Goal: Entertainment & Leisure: Consume media (video, audio)

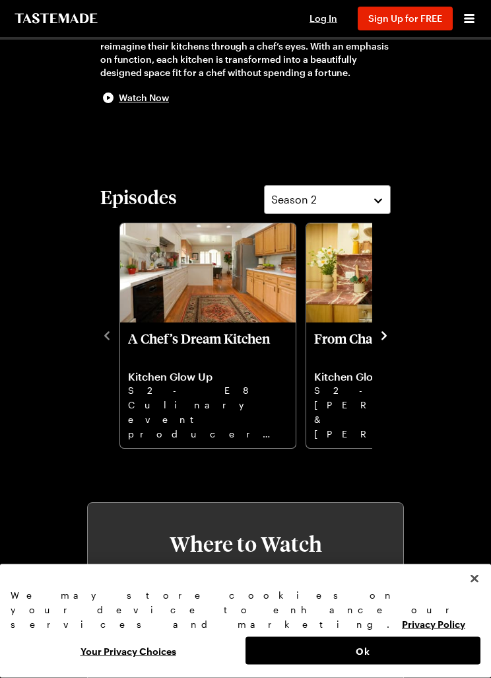
scroll to position [324, 0]
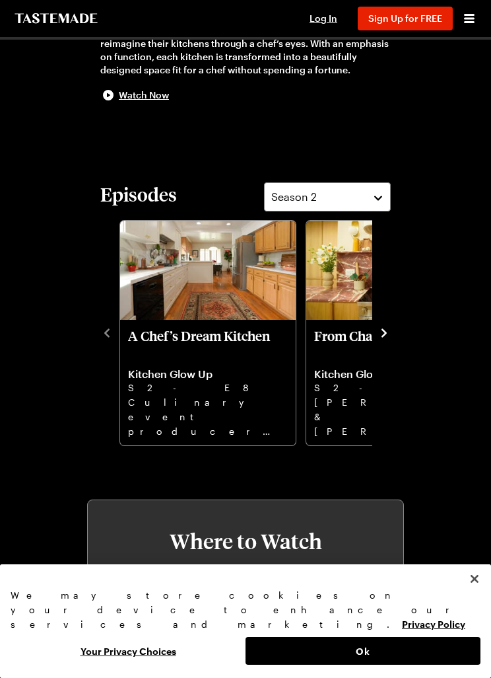
click at [246, 312] on img "A Chef’s Dream Kitchen" at bounding box center [208, 270] width 176 height 99
click at [333, 524] on div at bounding box center [245, 339] width 491 height 678
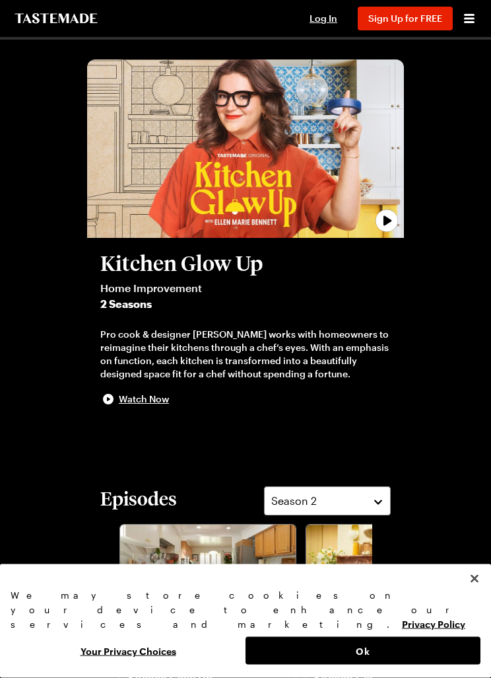
scroll to position [0, 0]
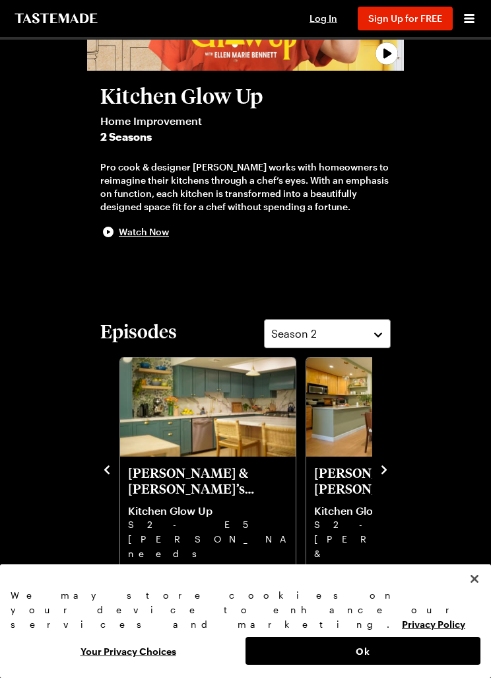
scroll to position [186, 0]
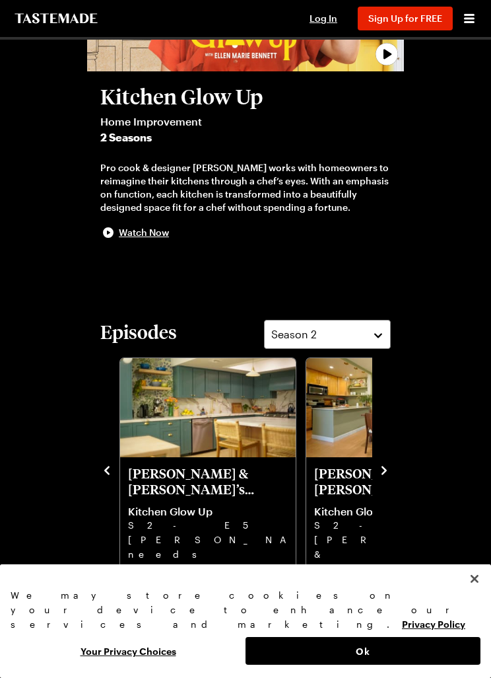
click at [245, 446] on img "Meredith & Dan’s Family Fix" at bounding box center [208, 407] width 176 height 99
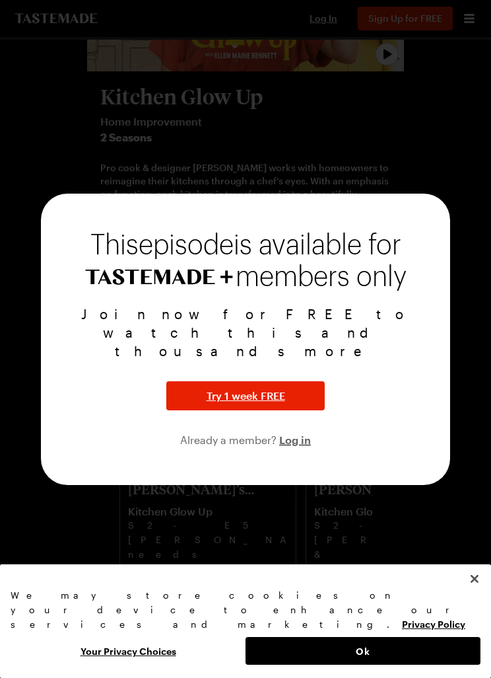
click at [315, 569] on div at bounding box center [245, 339] width 491 height 678
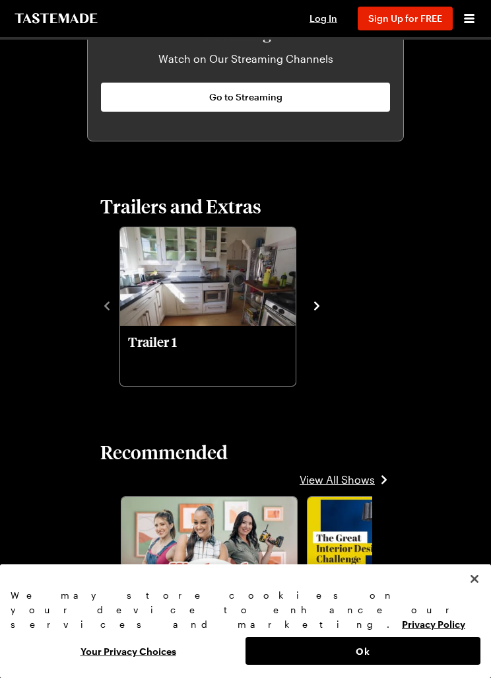
scroll to position [991, 0]
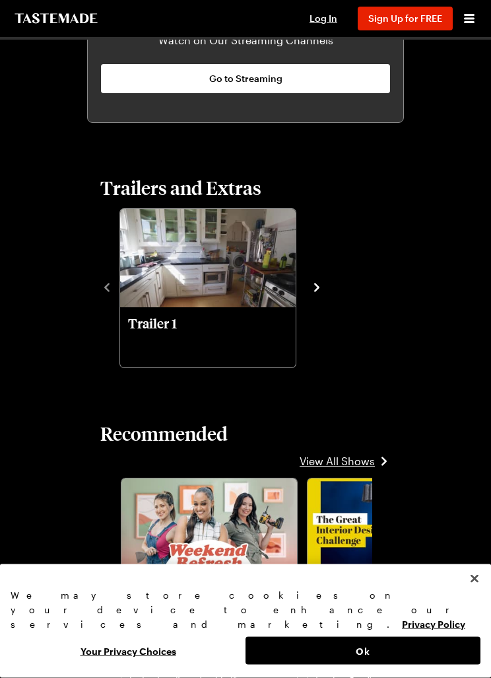
click at [317, 286] on icon "navigate to next item" at bounding box center [316, 288] width 5 height 9
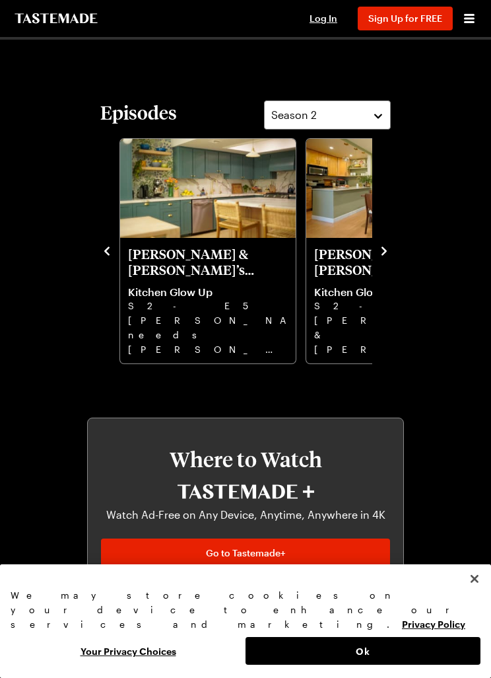
scroll to position [404, 0]
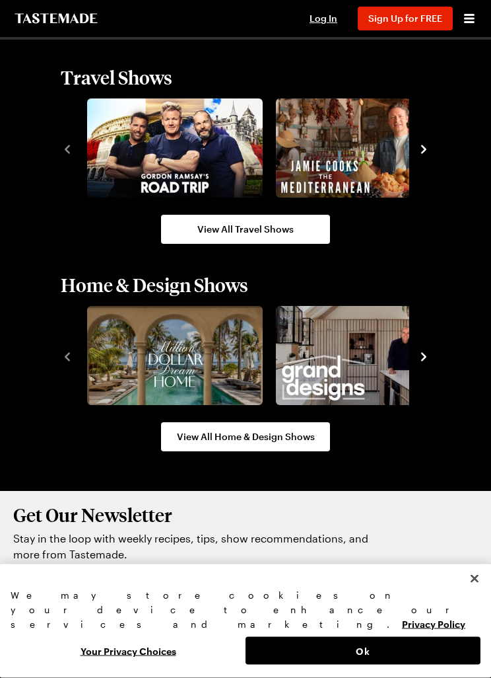
scroll to position [1368, 0]
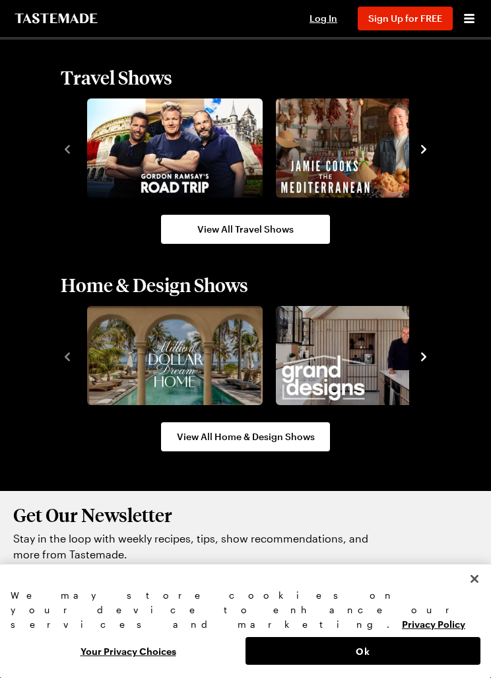
click at [423, 355] on icon "navigate to next item" at bounding box center [423, 356] width 5 height 9
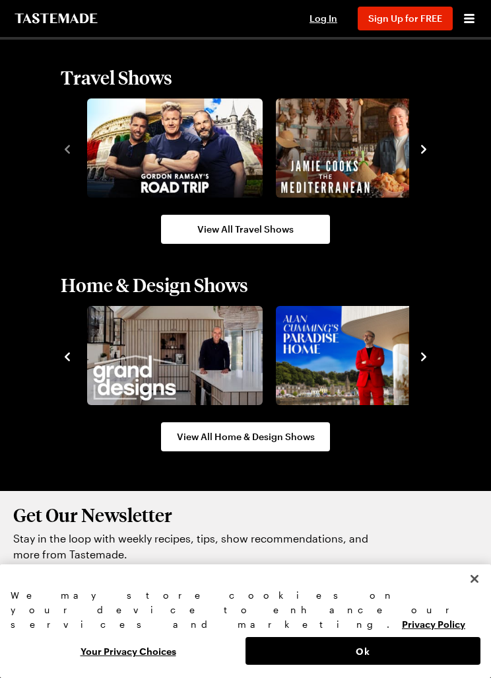
click at [422, 355] on icon "navigate to next item" at bounding box center [423, 356] width 13 height 13
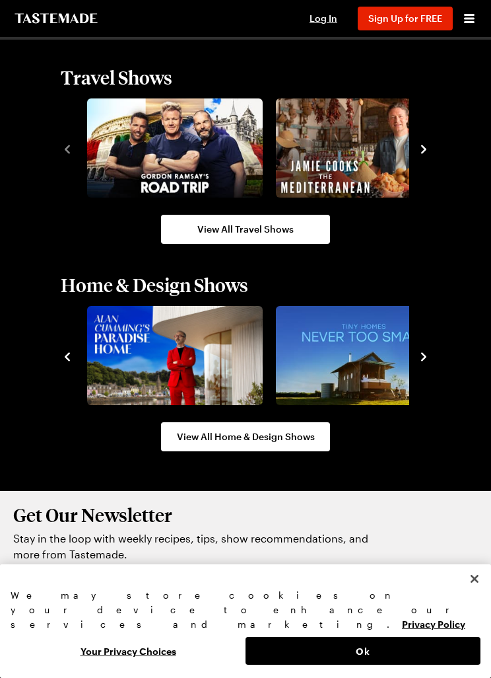
click at [429, 357] on icon "navigate to next item" at bounding box center [423, 356] width 13 height 13
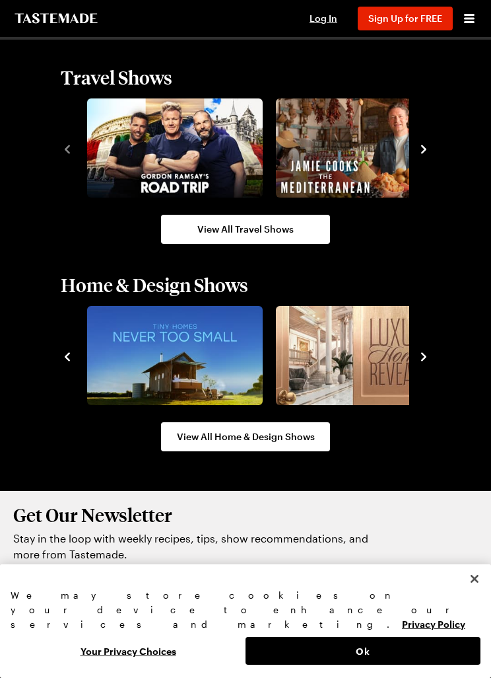
click at [429, 361] on icon "navigate to next item" at bounding box center [423, 356] width 13 height 13
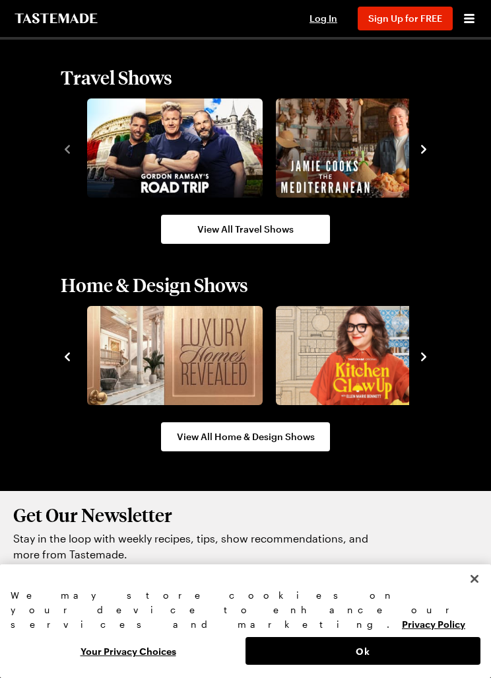
click at [376, 361] on img "6 / 10" at bounding box center [364, 355] width 176 height 99
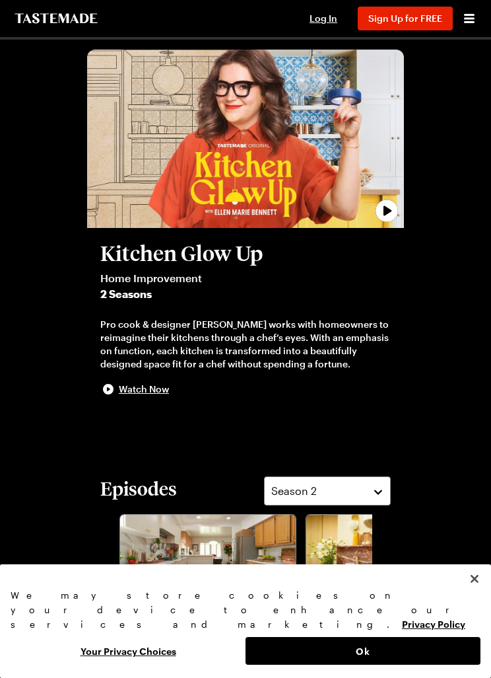
scroll to position [33, 0]
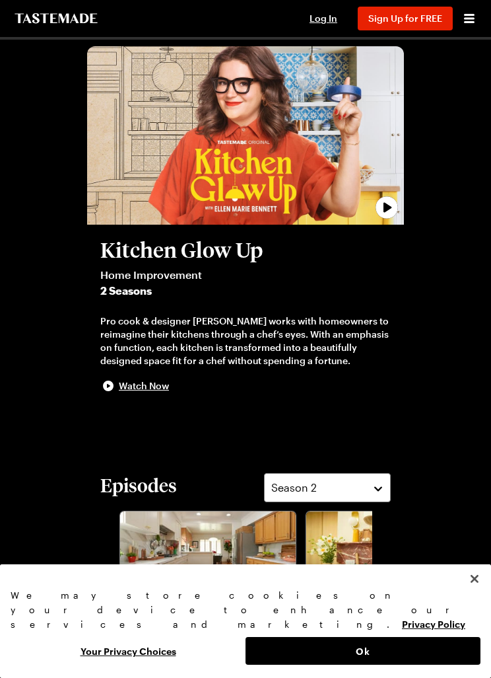
click at [384, 206] on icon "play trailer" at bounding box center [387, 207] width 26 height 26
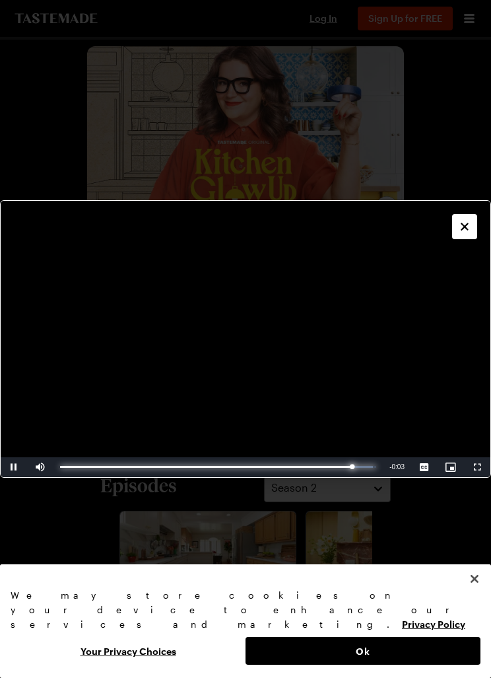
click at [353, 467] on div "Progress Bar" at bounding box center [206, 467] width 293 height 2
click at [468, 219] on button "Close" at bounding box center [464, 226] width 25 height 25
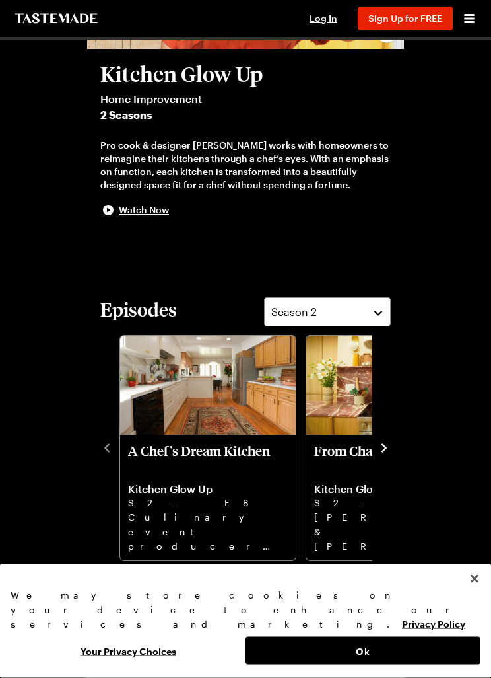
scroll to position [209, 0]
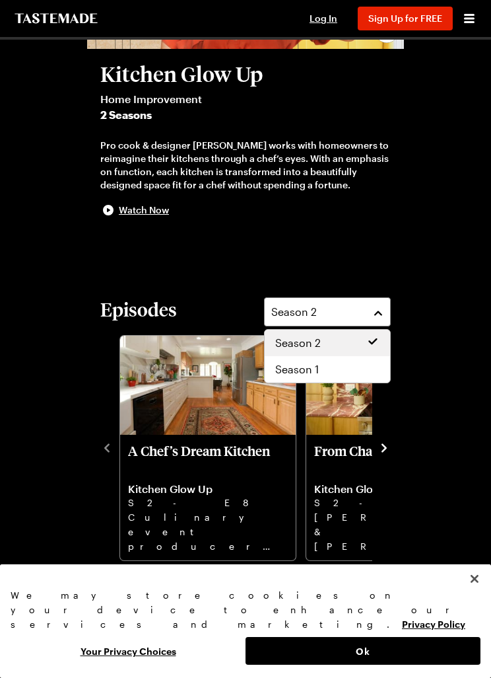
click at [365, 368] on div "Season 1" at bounding box center [327, 369] width 104 height 16
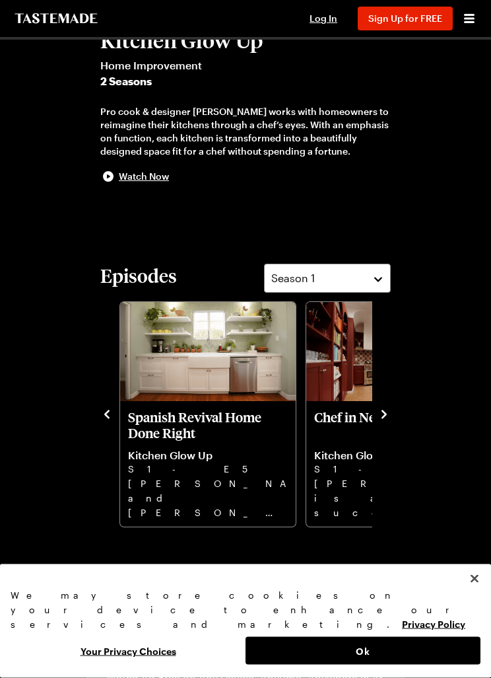
scroll to position [238, 0]
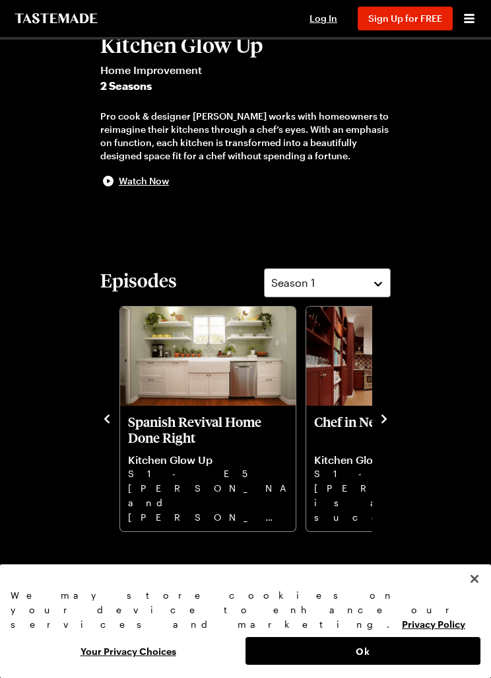
click at [231, 446] on link "Spanish Revival Home Done Right Kitchen Glow Up S1 - E5 Margaret and Keith have…" at bounding box center [208, 468] width 160 height 110
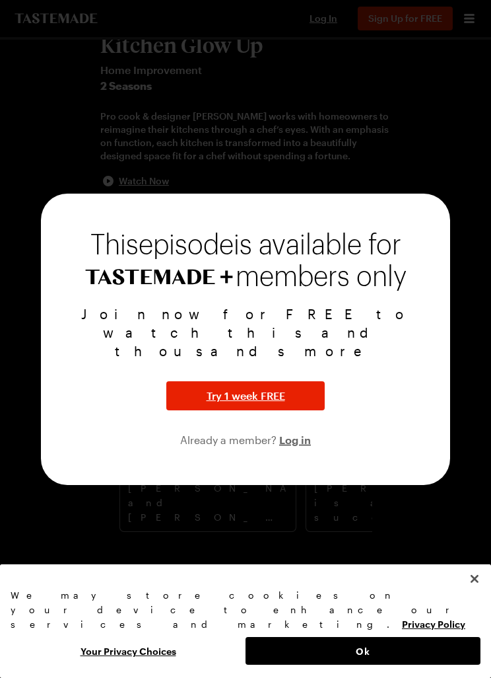
click at [462, 215] on div at bounding box center [245, 339] width 491 height 678
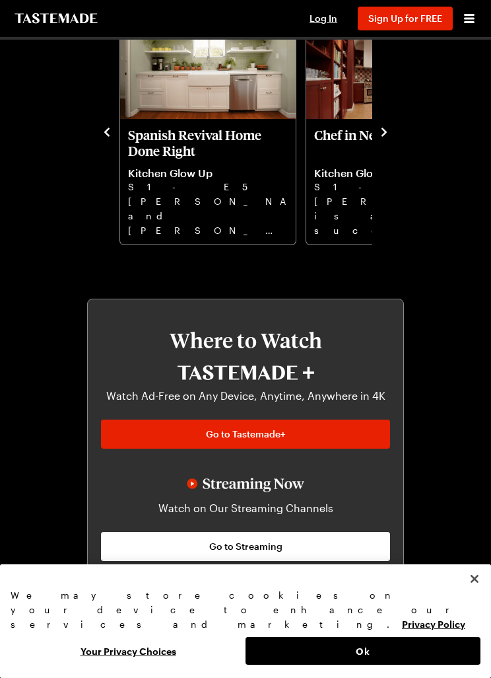
scroll to position [524, 0]
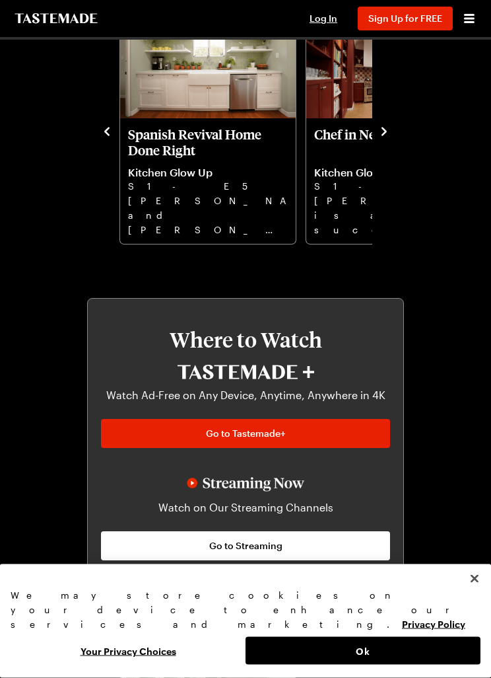
click at [469, 593] on button "Close" at bounding box center [474, 578] width 29 height 29
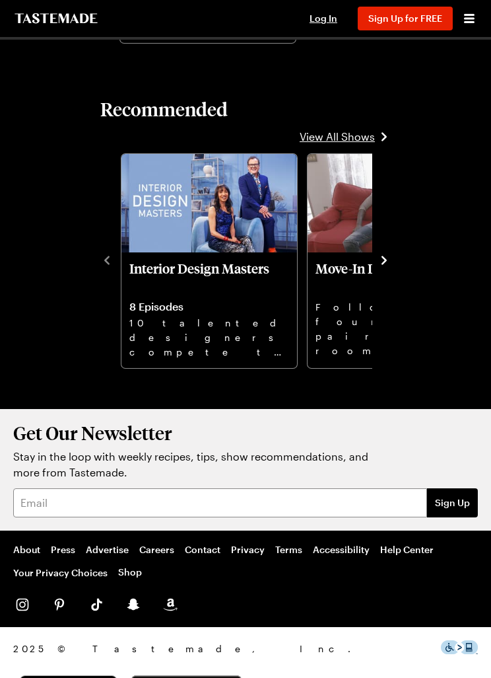
scroll to position [1326, 0]
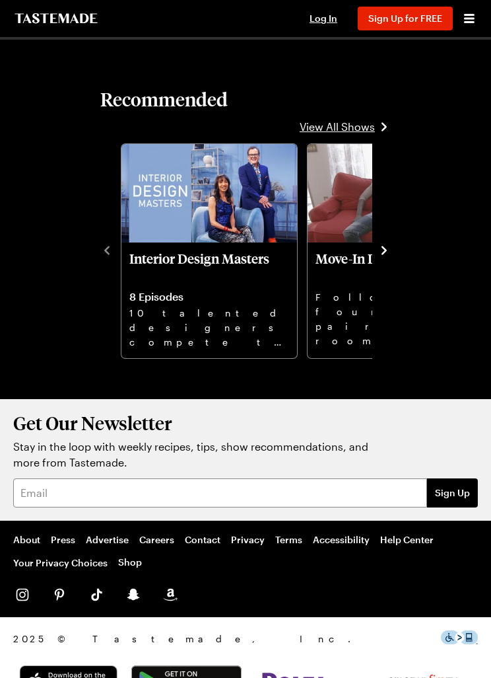
click at [467, 14] on icon "Open menu" at bounding box center [470, 19] width 16 height 16
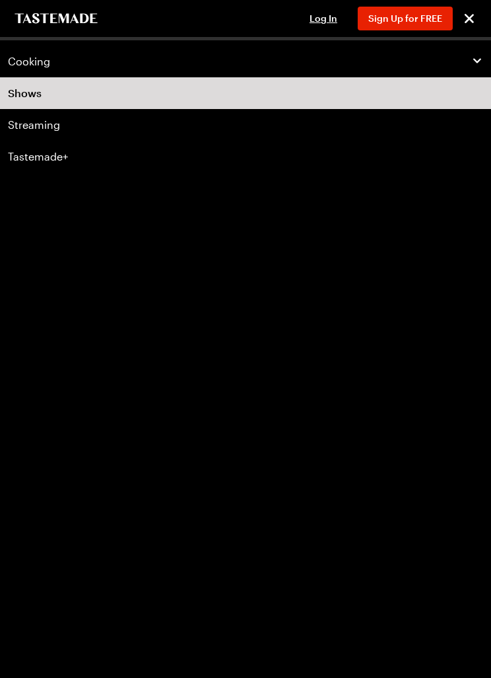
click at [469, 60] on div "Cooking" at bounding box center [245, 61] width 475 height 13
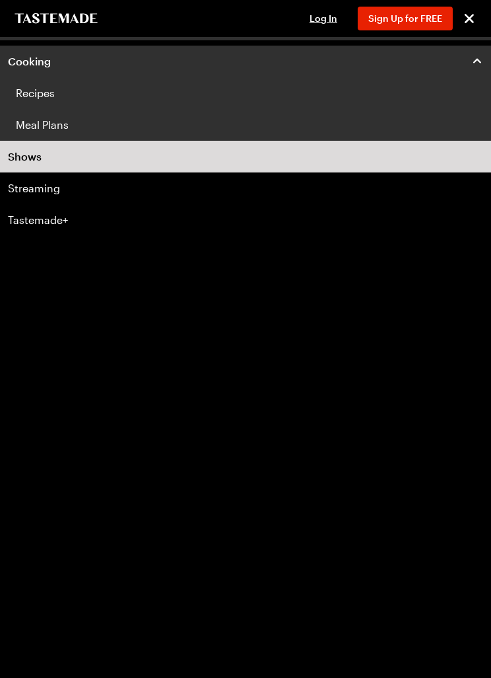
click at [328, 157] on link "Shows" at bounding box center [245, 157] width 491 height 32
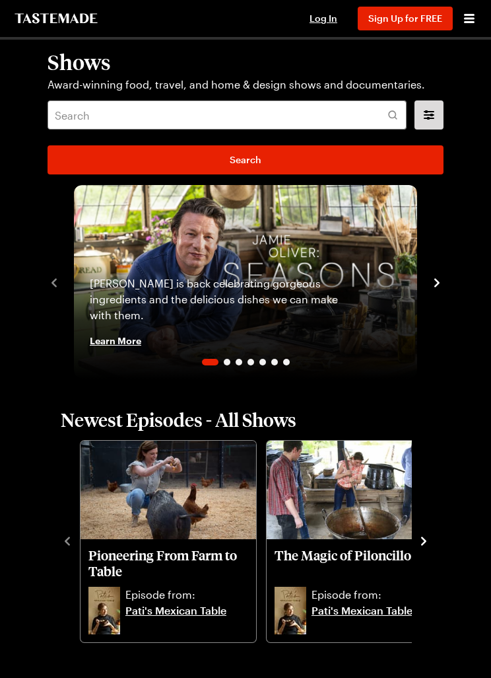
click at [43, 153] on div "Shows Award-winning food, travel, and home & design shows and documentaries. Se…" at bounding box center [245, 112] width 423 height 145
